Goal: Navigation & Orientation: Find specific page/section

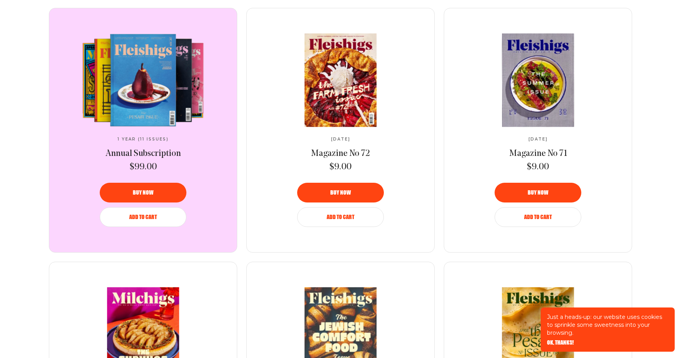
scroll to position [485, 0]
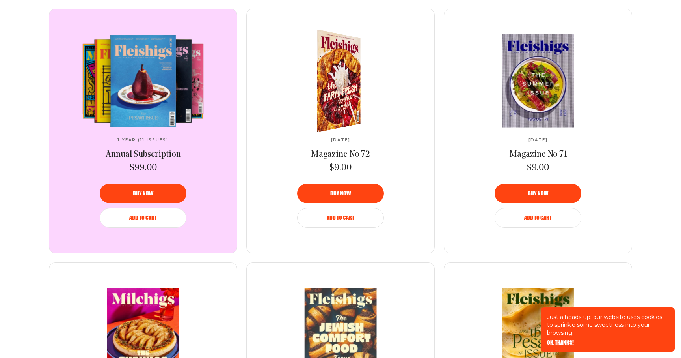
click at [344, 112] on img at bounding box center [335, 81] width 80 height 112
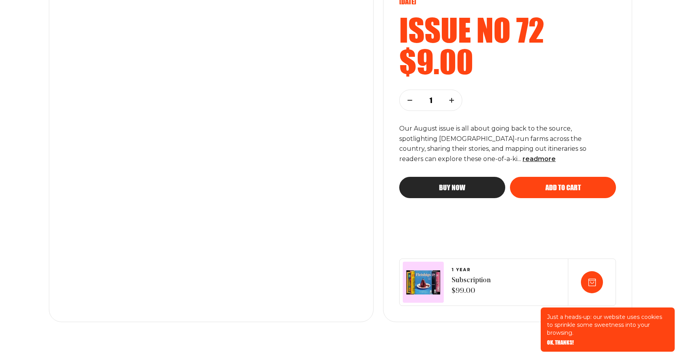
scroll to position [125, 0]
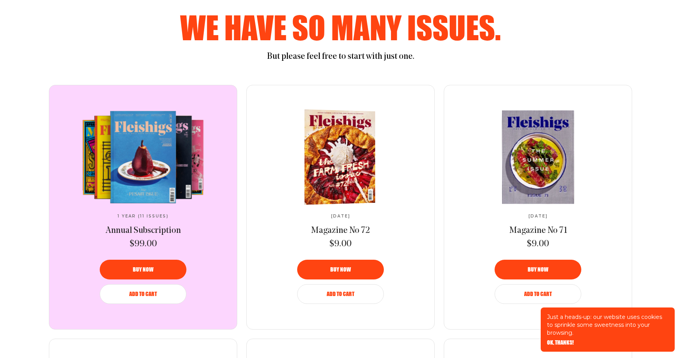
scroll to position [370, 0]
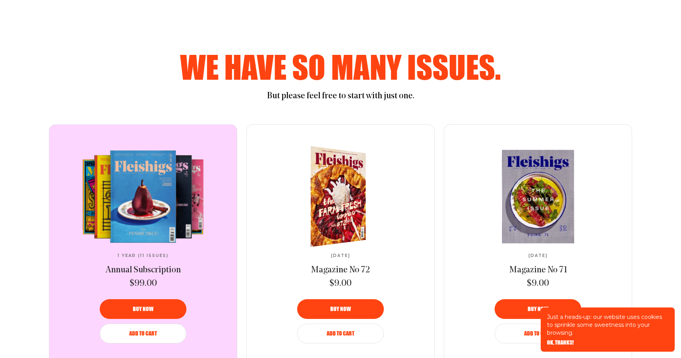
click at [335, 227] on img at bounding box center [333, 196] width 101 height 108
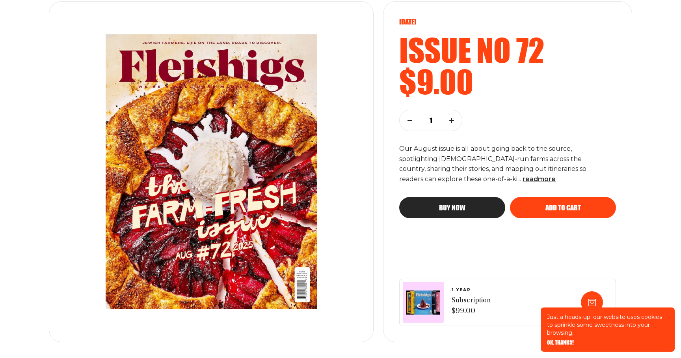
scroll to position [108, 0]
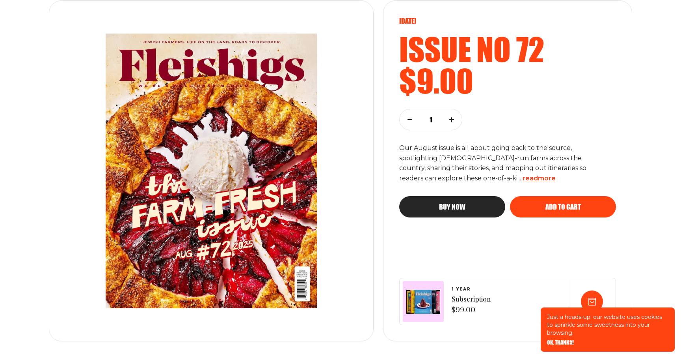
click at [523, 181] on span "read more" at bounding box center [539, 177] width 33 height 7
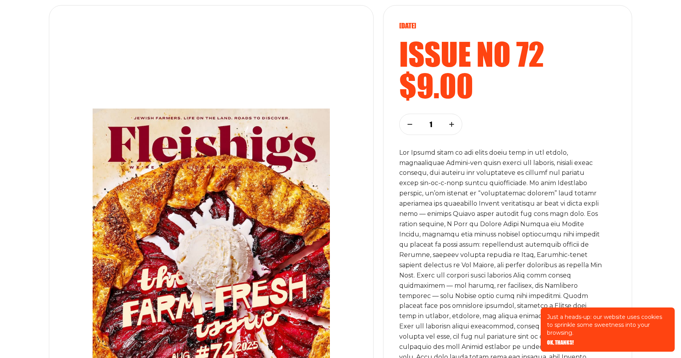
scroll to position [0, 0]
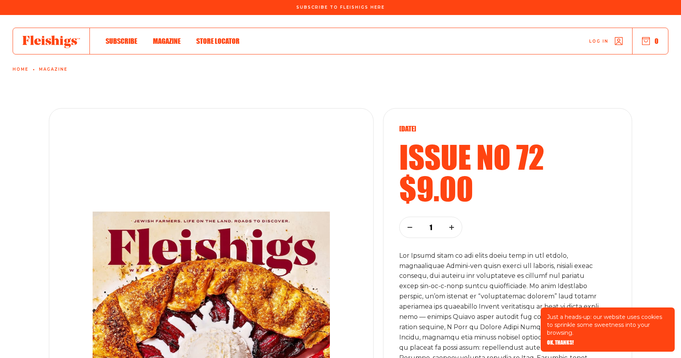
click at [149, 40] on ul "Subscribe Magazine Store locator" at bounding box center [165, 41] width 150 height 9
click at [161, 37] on span "Magazine" at bounding box center [167, 32] width 28 height 9
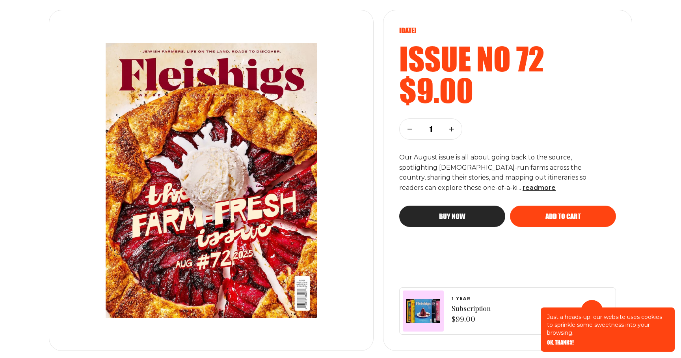
scroll to position [118, 0]
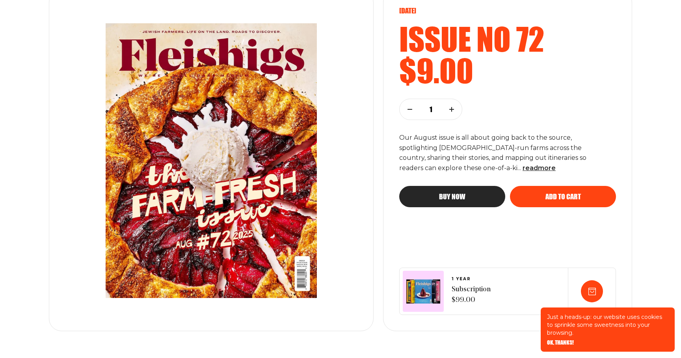
click at [251, 253] on img at bounding box center [211, 160] width 269 height 306
click at [257, 198] on img at bounding box center [211, 160] width 269 height 306
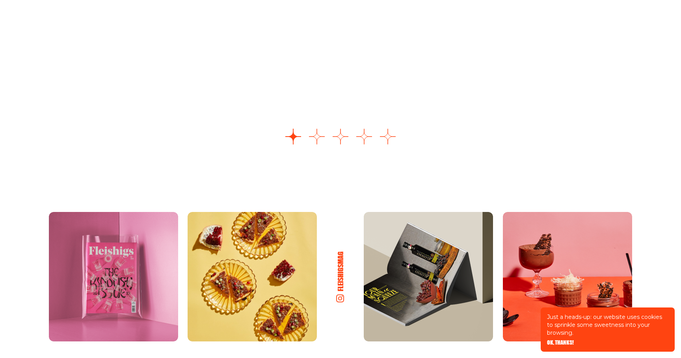
scroll to position [1147, 0]
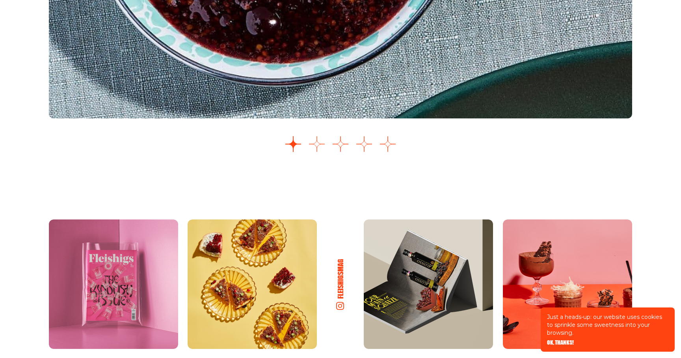
click at [313, 151] on button "Go to slide 2" at bounding box center [317, 144] width 16 height 16
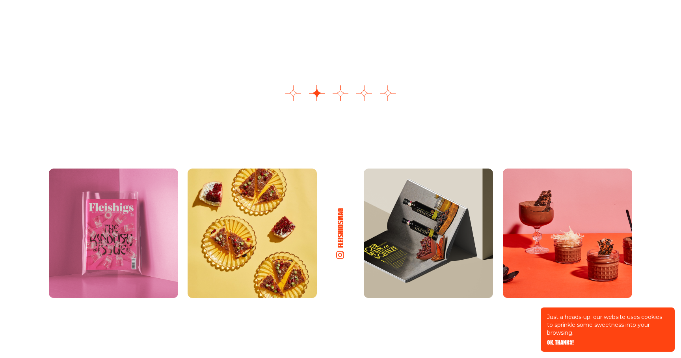
scroll to position [1193, 0]
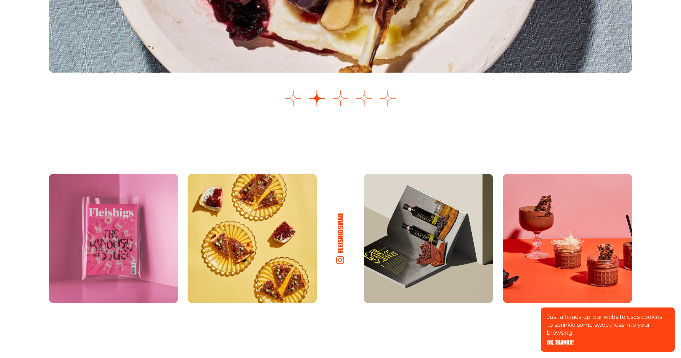
click at [345, 104] on button "Go to slide 3" at bounding box center [341, 98] width 16 height 16
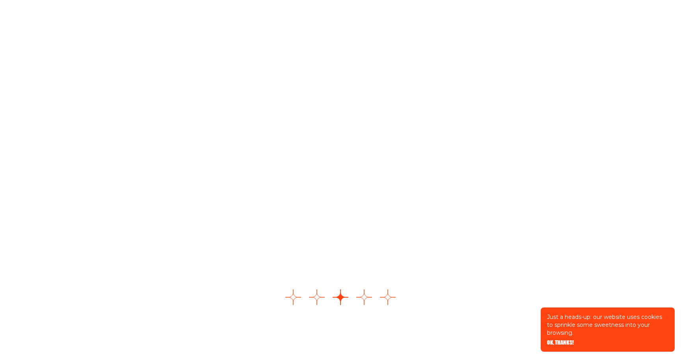
scroll to position [1002, 0]
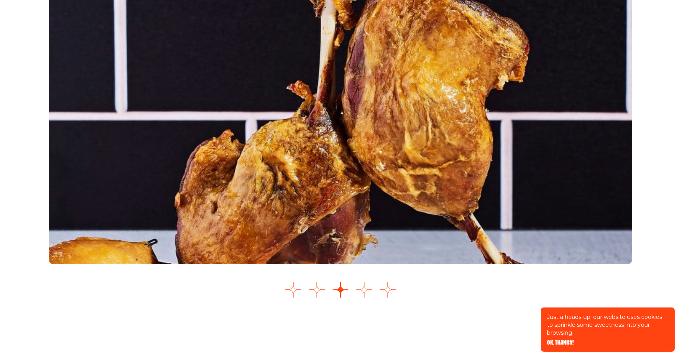
click at [363, 292] on button "Go to slide 4" at bounding box center [364, 289] width 16 height 16
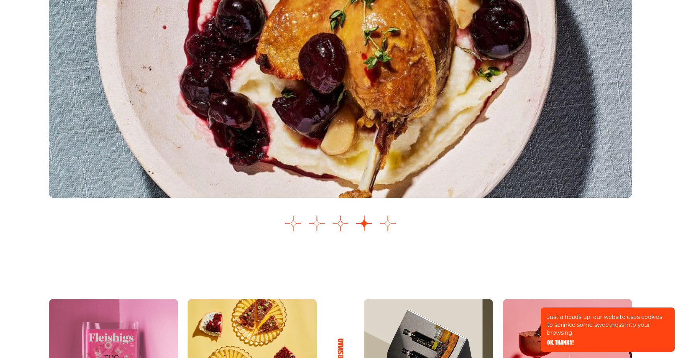
click at [387, 220] on button "Go to slide 5" at bounding box center [388, 223] width 16 height 16
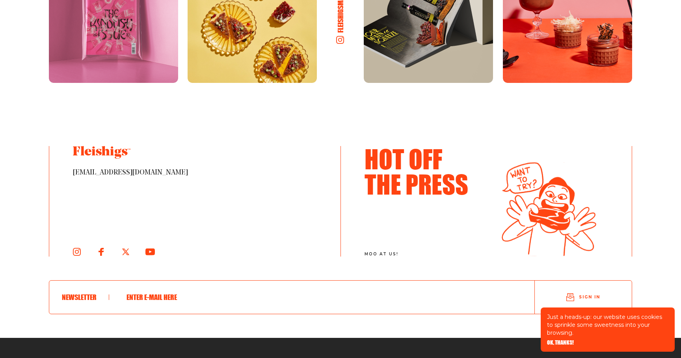
scroll to position [1501, 0]
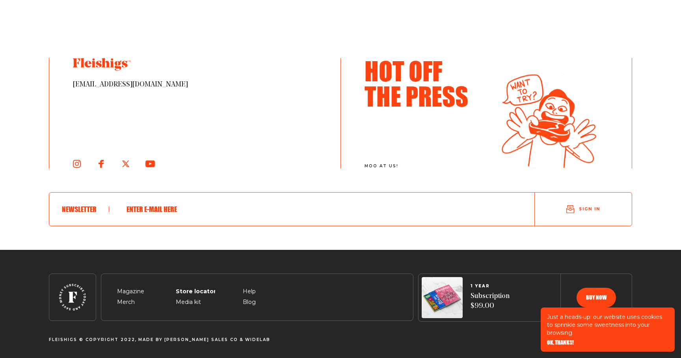
click at [196, 287] on span "Store locator" at bounding box center [193, 281] width 35 height 9
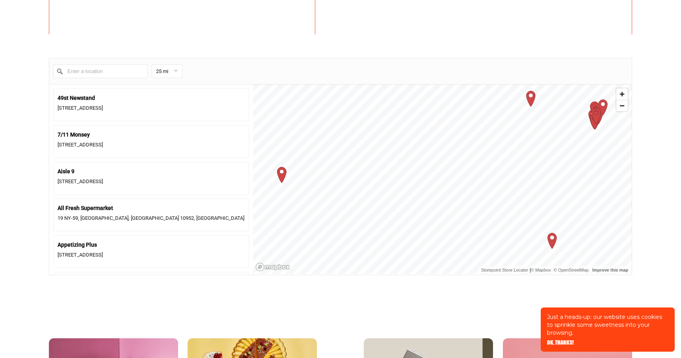
scroll to position [302, 0]
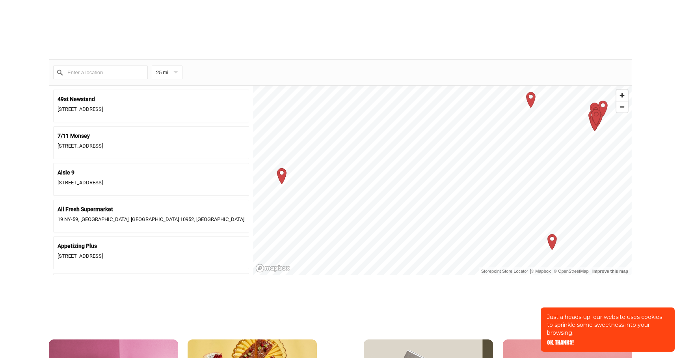
click at [284, 176] on icon "Map marker" at bounding box center [282, 175] width 9 height 15
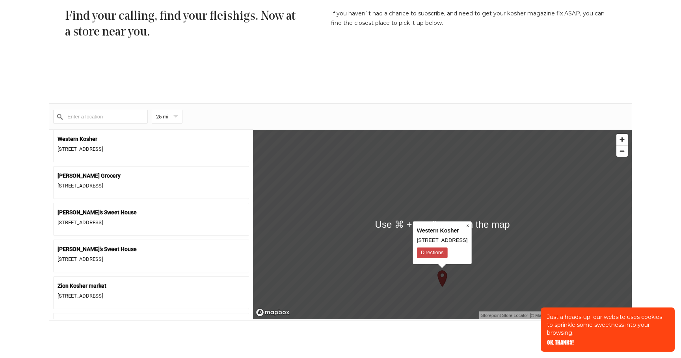
scroll to position [271, 0]
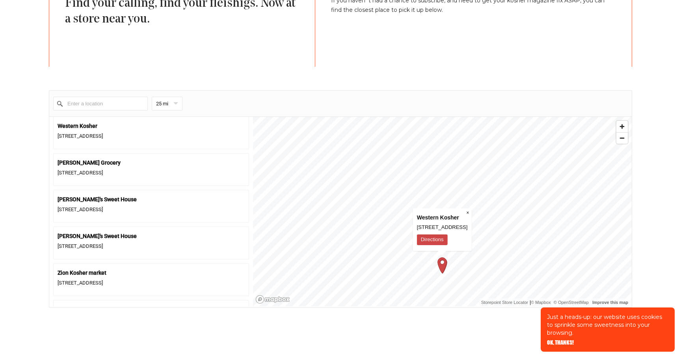
click at [274, 225] on div "1 2 3 4 5 6 7 8 9 10 11 12 13 14 15 16 17 18 19 20 21 22 23 24 25 26 27 28 29 3…" at bounding box center [442, 211] width 379 height 189
click at [432, 195] on icon "Map marker" at bounding box center [429, 193] width 9 height 15
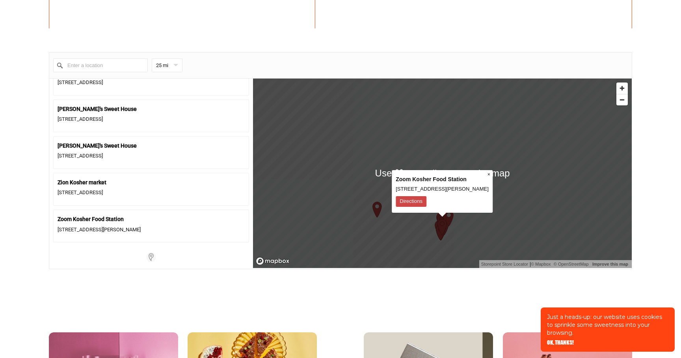
scroll to position [310, 0]
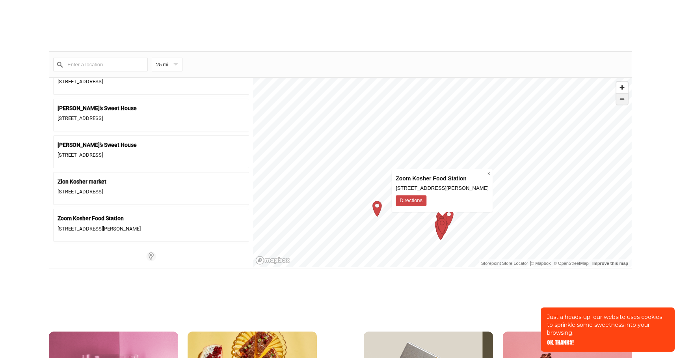
click at [623, 102] on span "Zoom out" at bounding box center [622, 98] width 11 height 11
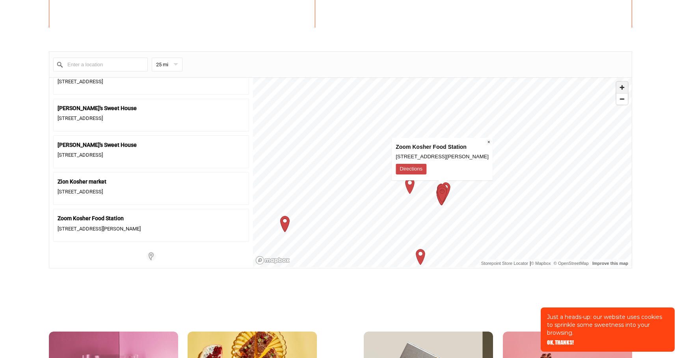
click at [620, 89] on span "Zoom in" at bounding box center [622, 87] width 11 height 11
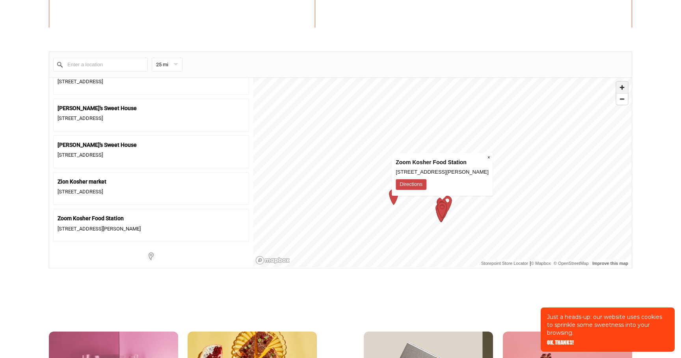
click at [620, 89] on span "Zoom in" at bounding box center [622, 87] width 11 height 11
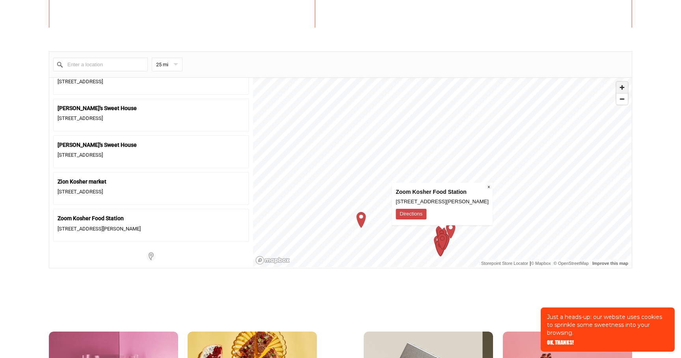
click at [620, 89] on span "Zoom in" at bounding box center [622, 87] width 11 height 11
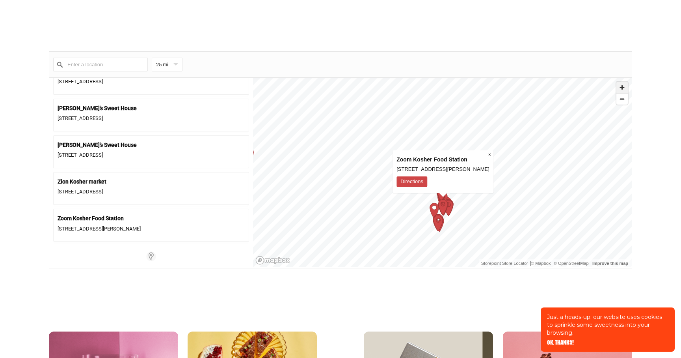
click at [621, 87] on span "Zoom in" at bounding box center [622, 87] width 11 height 11
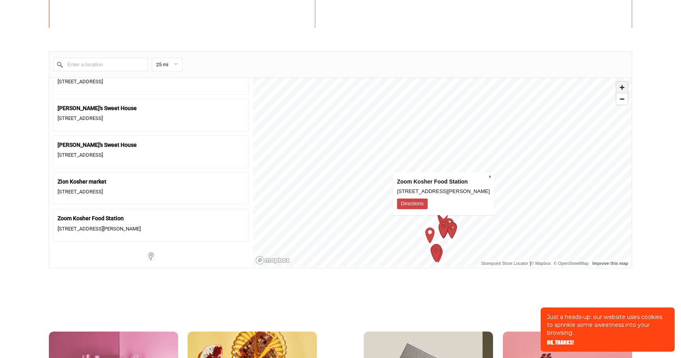
click at [621, 87] on span "Zoom in" at bounding box center [622, 87] width 11 height 11
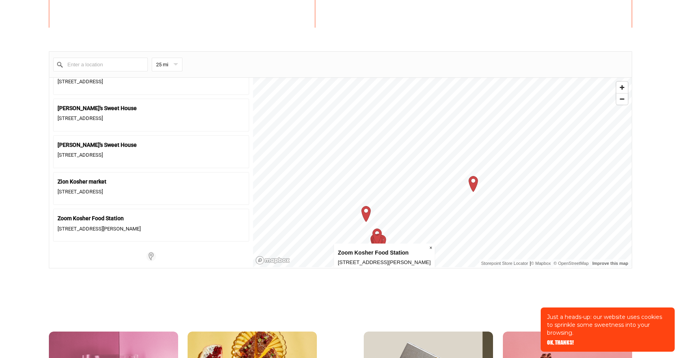
click at [476, 184] on icon "Map marker" at bounding box center [473, 183] width 9 height 15
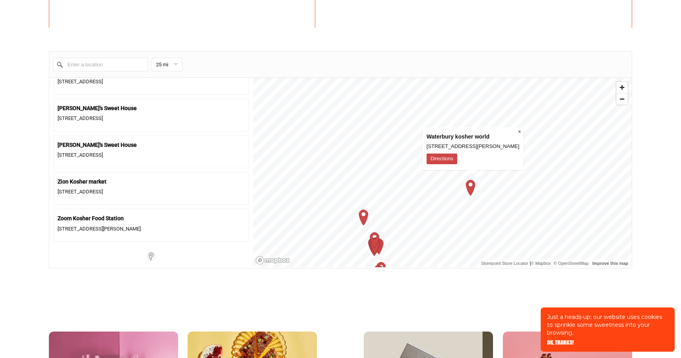
scroll to position [2243, 0]
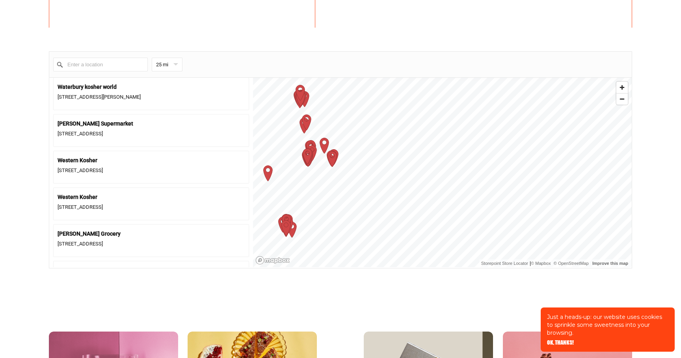
click at [339, 160] on icon "Map marker" at bounding box center [332, 159] width 20 height 20
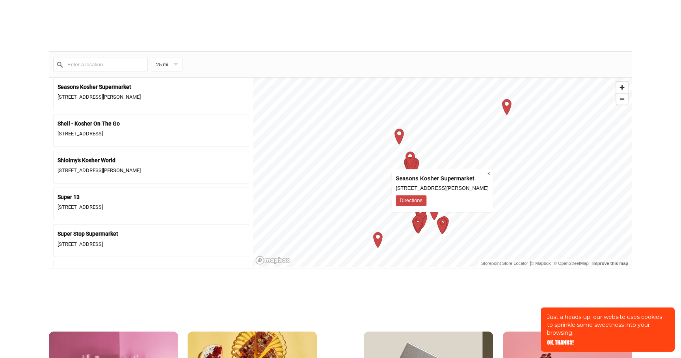
click at [444, 227] on icon "Map marker" at bounding box center [442, 225] width 9 height 15
click at [451, 225] on icon "Map marker" at bounding box center [442, 226] width 20 height 20
click at [443, 229] on icon "Map marker" at bounding box center [442, 225] width 9 height 15
click at [444, 233] on icon "Map marker" at bounding box center [442, 226] width 20 height 20
click at [624, 87] on span "Zoom in" at bounding box center [622, 87] width 11 height 11
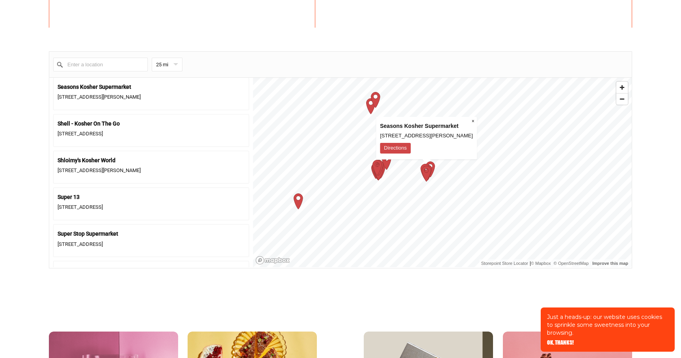
click at [429, 177] on icon "Map marker" at bounding box center [427, 173] width 20 height 20
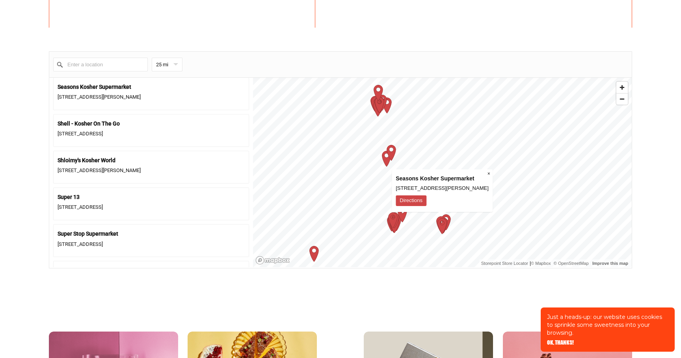
click at [436, 227] on icon "Map marker" at bounding box center [442, 226] width 20 height 20
click at [450, 224] on icon "Map marker" at bounding box center [442, 226] width 20 height 20
click at [443, 227] on icon "Map marker" at bounding box center [442, 225] width 9 height 15
click at [443, 229] on icon "Map marker" at bounding box center [442, 225] width 9 height 15
click at [443, 230] on icon "Map marker" at bounding box center [442, 225] width 9 height 15
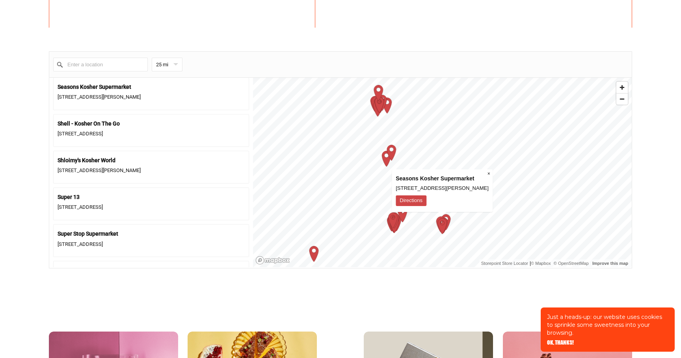
click at [442, 225] on icon "Map marker" at bounding box center [442, 225] width 9 height 15
click at [432, 225] on icon "Map marker" at bounding box center [441, 224] width 20 height 20
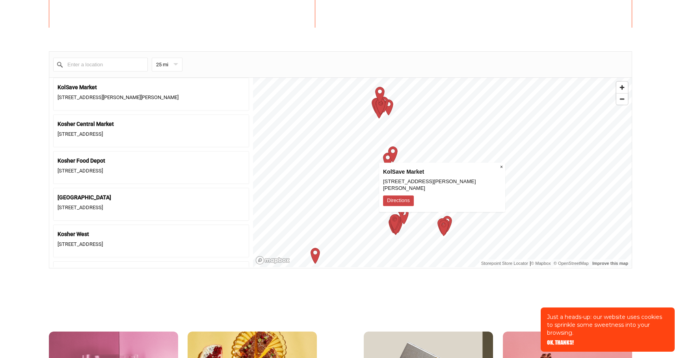
click at [402, 222] on icon "Map marker" at bounding box center [395, 222] width 20 height 20
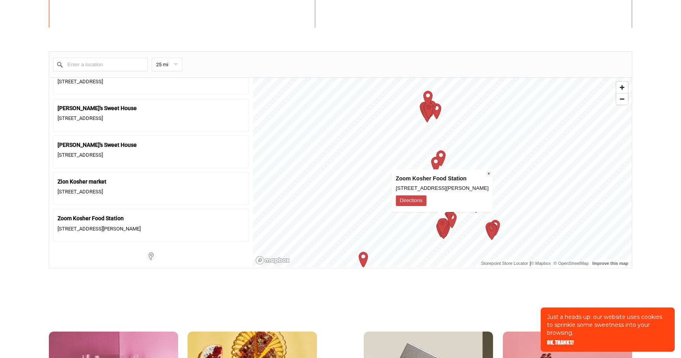
click at [440, 232] on icon "Map marker" at bounding box center [442, 226] width 20 height 20
click at [626, 91] on span "Zoom in" at bounding box center [622, 87] width 11 height 11
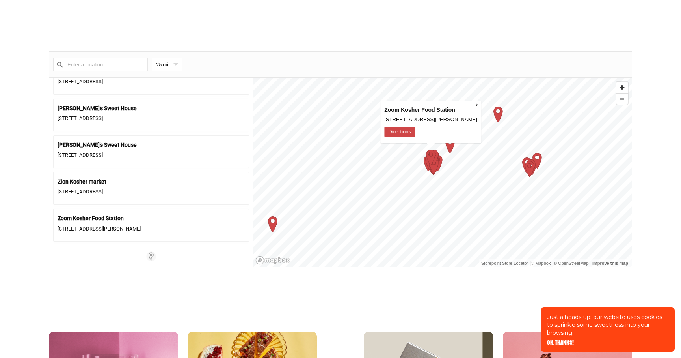
click at [450, 0] on html "Just a heads-up: our website uses cookies to sprinkle some sweetness into your …" at bounding box center [340, 261] width 681 height 1142
click at [423, 171] on icon "Map marker" at bounding box center [431, 166] width 20 height 20
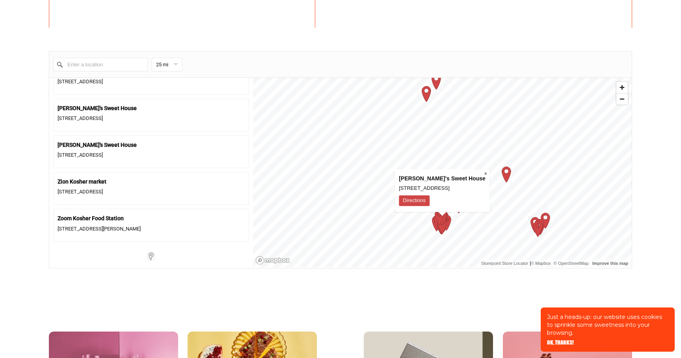
click at [440, 228] on icon "Map marker" at bounding box center [442, 225] width 9 height 15
click at [449, 78] on div "1 2 3 4 5 6 7 8 9 10 11 12 13 14 15 16 17 18 19 20 21 22 23 24 25 26 27 28 29 3…" at bounding box center [442, 78] width 379 height 0
click at [440, 235] on icon "Map marker" at bounding box center [442, 226] width 20 height 20
click at [438, 233] on icon "Map marker" at bounding box center [442, 226] width 20 height 20
click at [438, 231] on icon "Map marker" at bounding box center [443, 226] width 20 height 20
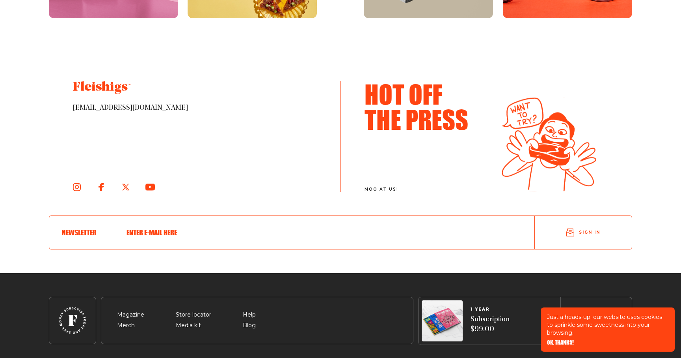
scroll to position [775, 0]
